Goal: Task Accomplishment & Management: Complete application form

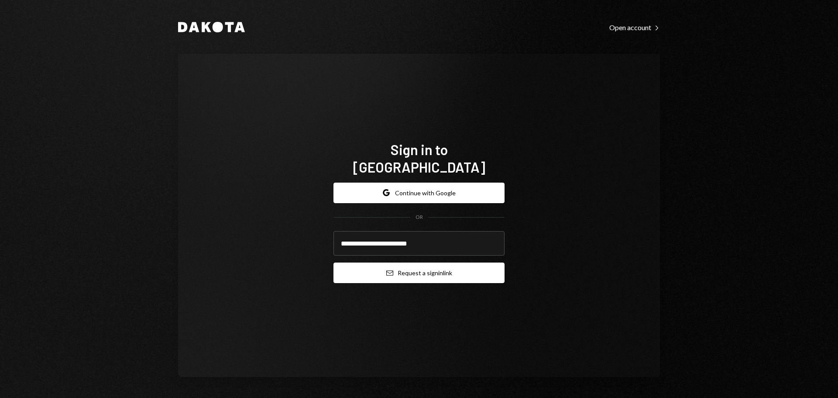
click at [433, 265] on button "Email Request a sign in link" at bounding box center [418, 272] width 171 height 21
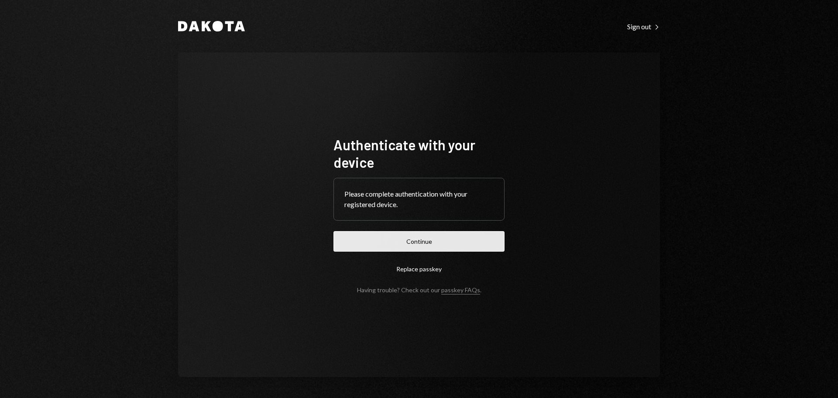
click at [421, 242] on button "Continue" at bounding box center [418, 241] width 171 height 21
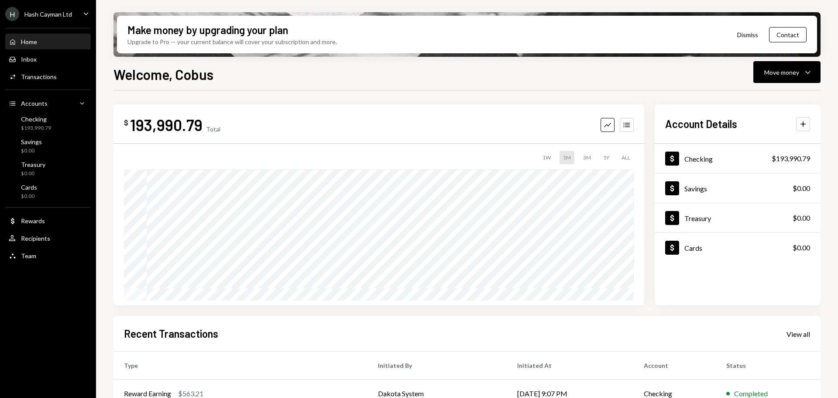
click at [104, 147] on div "Make money by upgrading your plan Upgrade to Pro — your current balance will co…" at bounding box center [467, 199] width 742 height 398
click at [786, 69] on div "Move money" at bounding box center [781, 72] width 35 height 9
click at [772, 103] on div "Withdraw Send" at bounding box center [773, 99] width 87 height 20
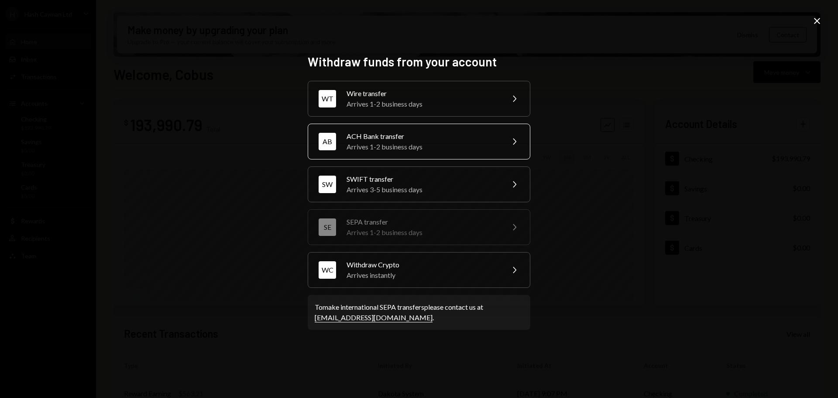
click at [409, 143] on div "Arrives 1-2 business days" at bounding box center [423, 146] width 152 height 10
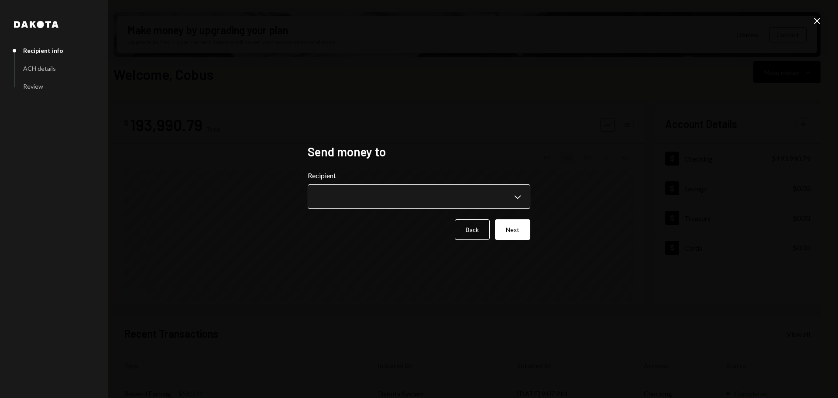
click at [396, 197] on body "H Hash Cayman Ltd Caret Down Home Home Inbox Inbox Activities Transactions Acco…" at bounding box center [419, 199] width 838 height 398
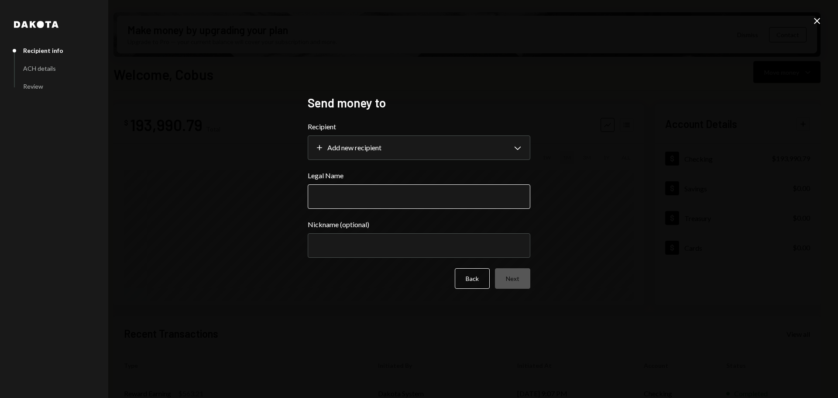
click at [357, 191] on input "Legal Name" at bounding box center [419, 196] width 223 height 24
type input "**********"
click at [507, 274] on button "Next" at bounding box center [512, 278] width 35 height 21
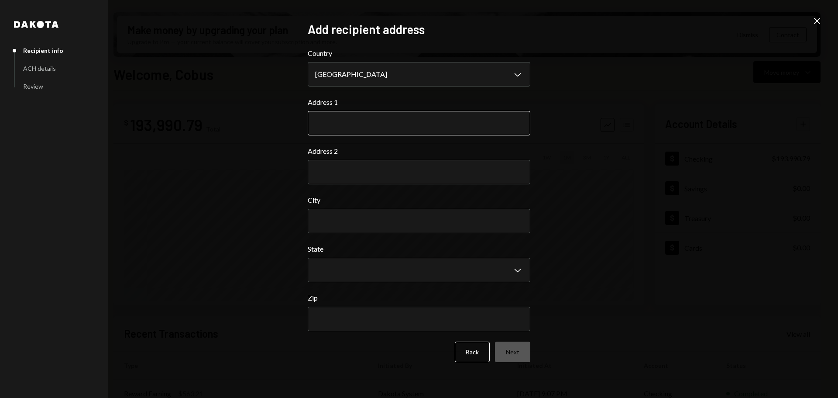
click at [346, 121] on input "Address 1" at bounding box center [419, 123] width 223 height 24
